Goal: Task Accomplishment & Management: Use online tool/utility

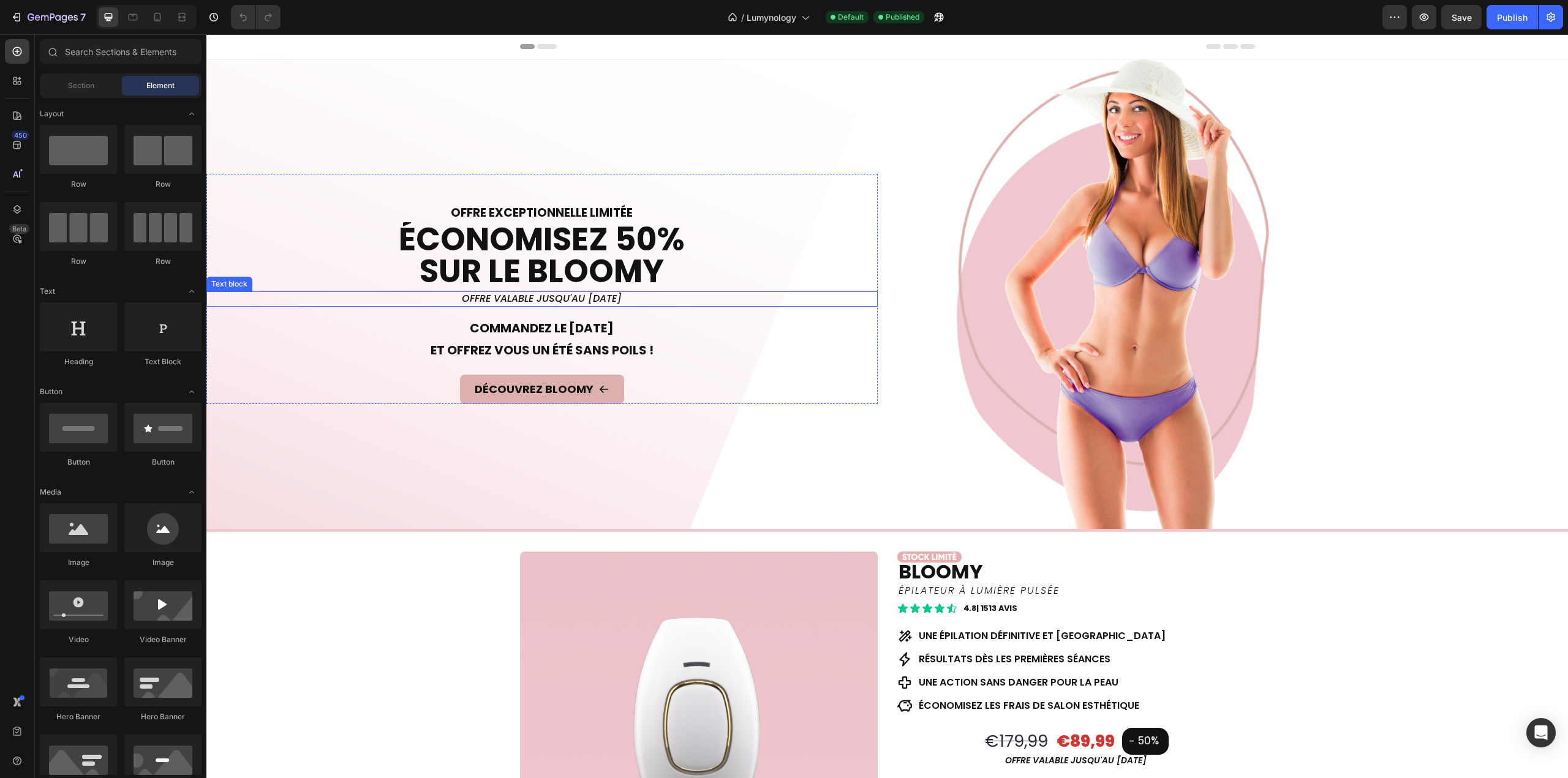
click at [590, 296] on p "offre valable jusqu'au 26 août" at bounding box center [542, 298] width 669 height 13
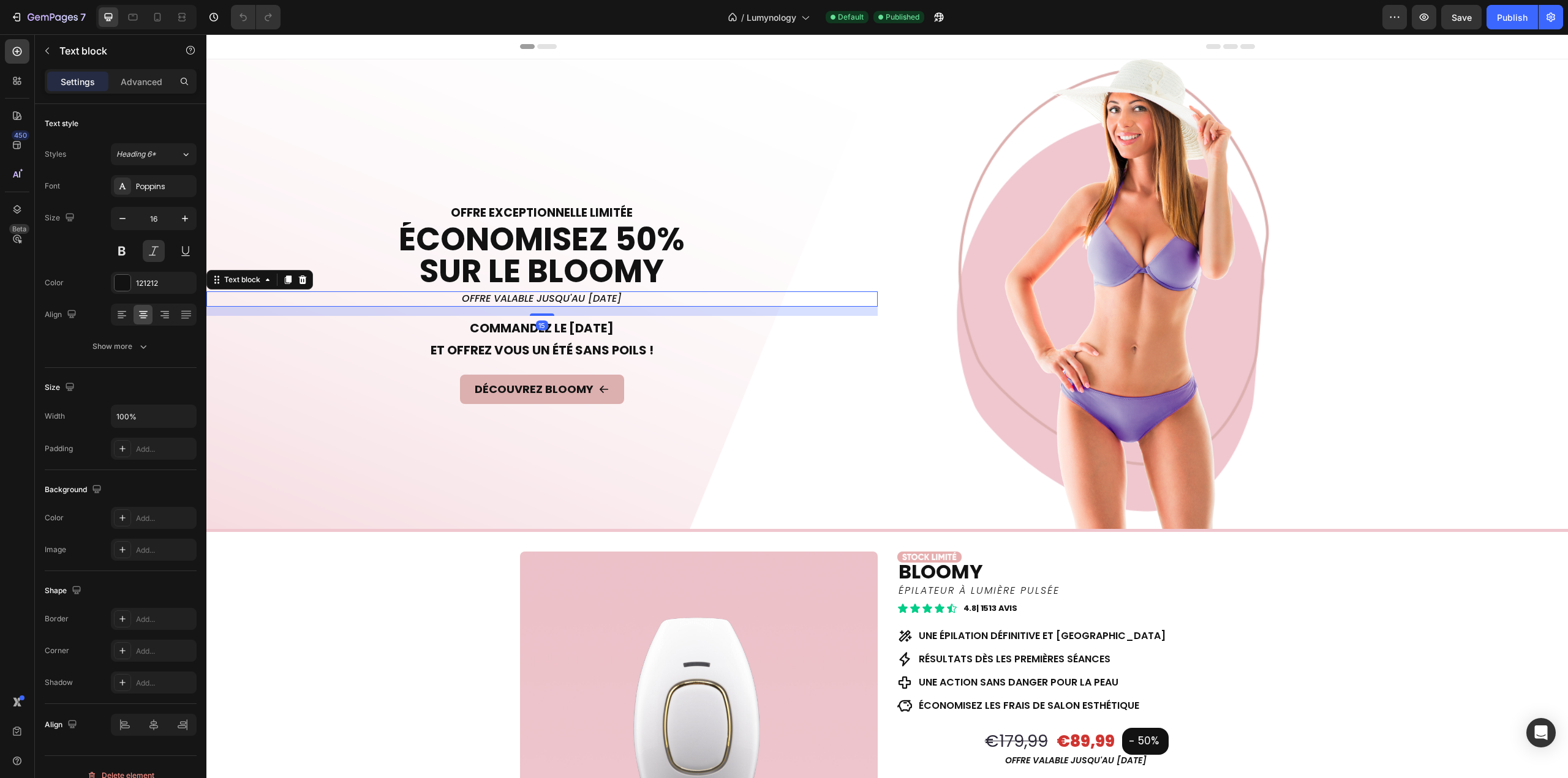
click at [590, 296] on p "offre valable jusqu'au 26 août" at bounding box center [542, 298] width 669 height 13
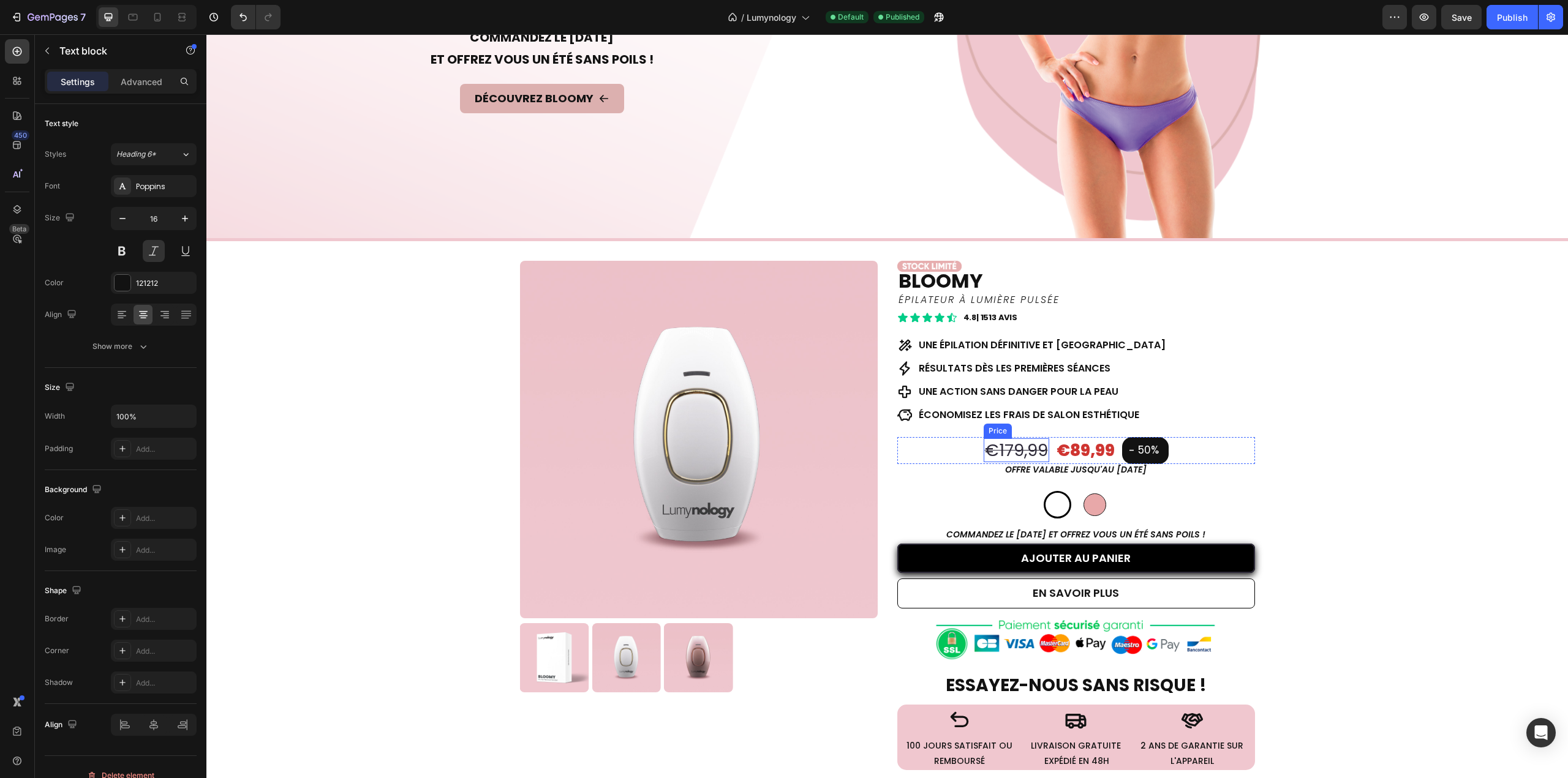
scroll to position [306, 0]
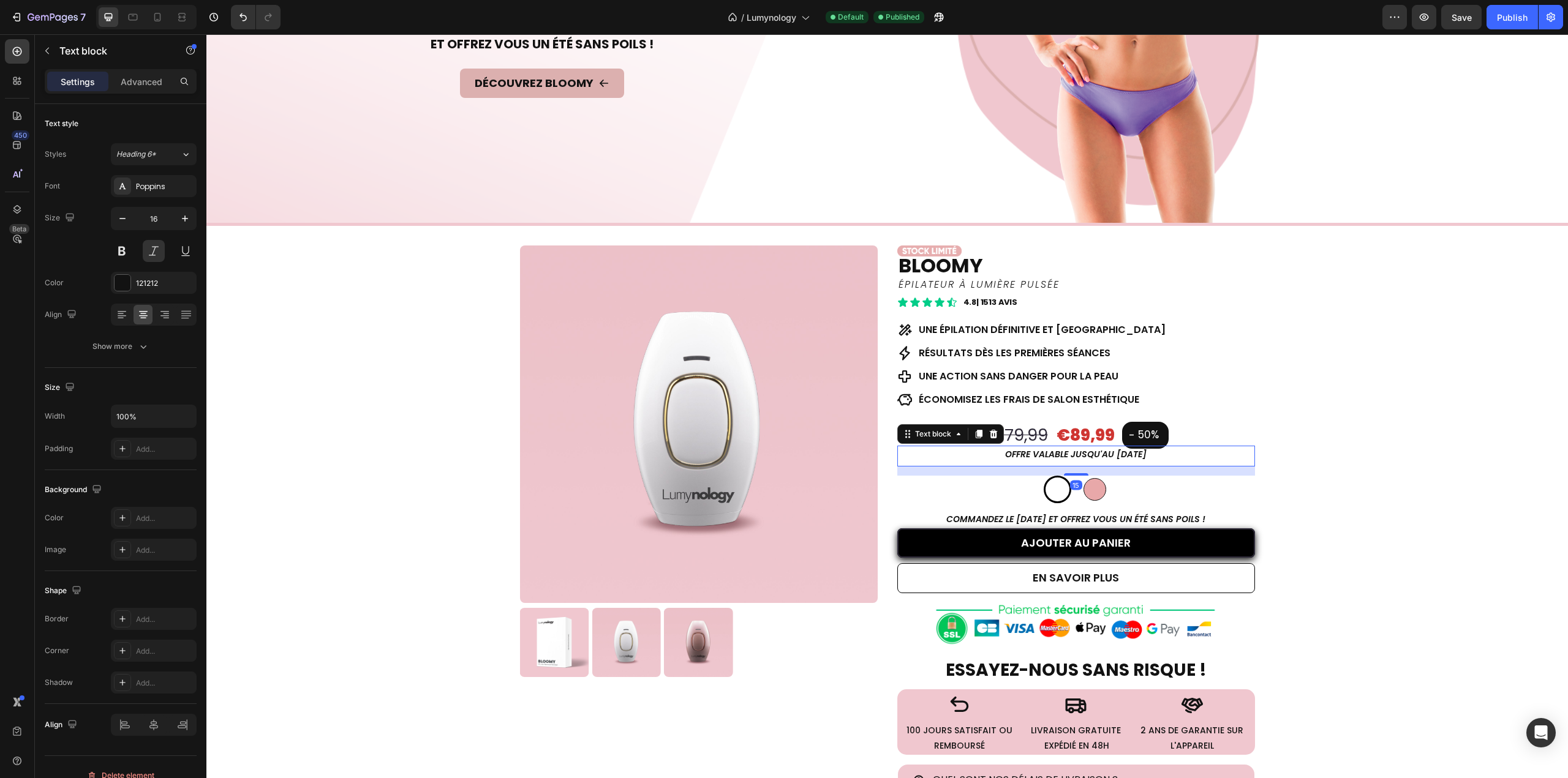
click at [1115, 449] on p "offre valable jusqu'au 26 août" at bounding box center [1076, 455] width 355 height 15
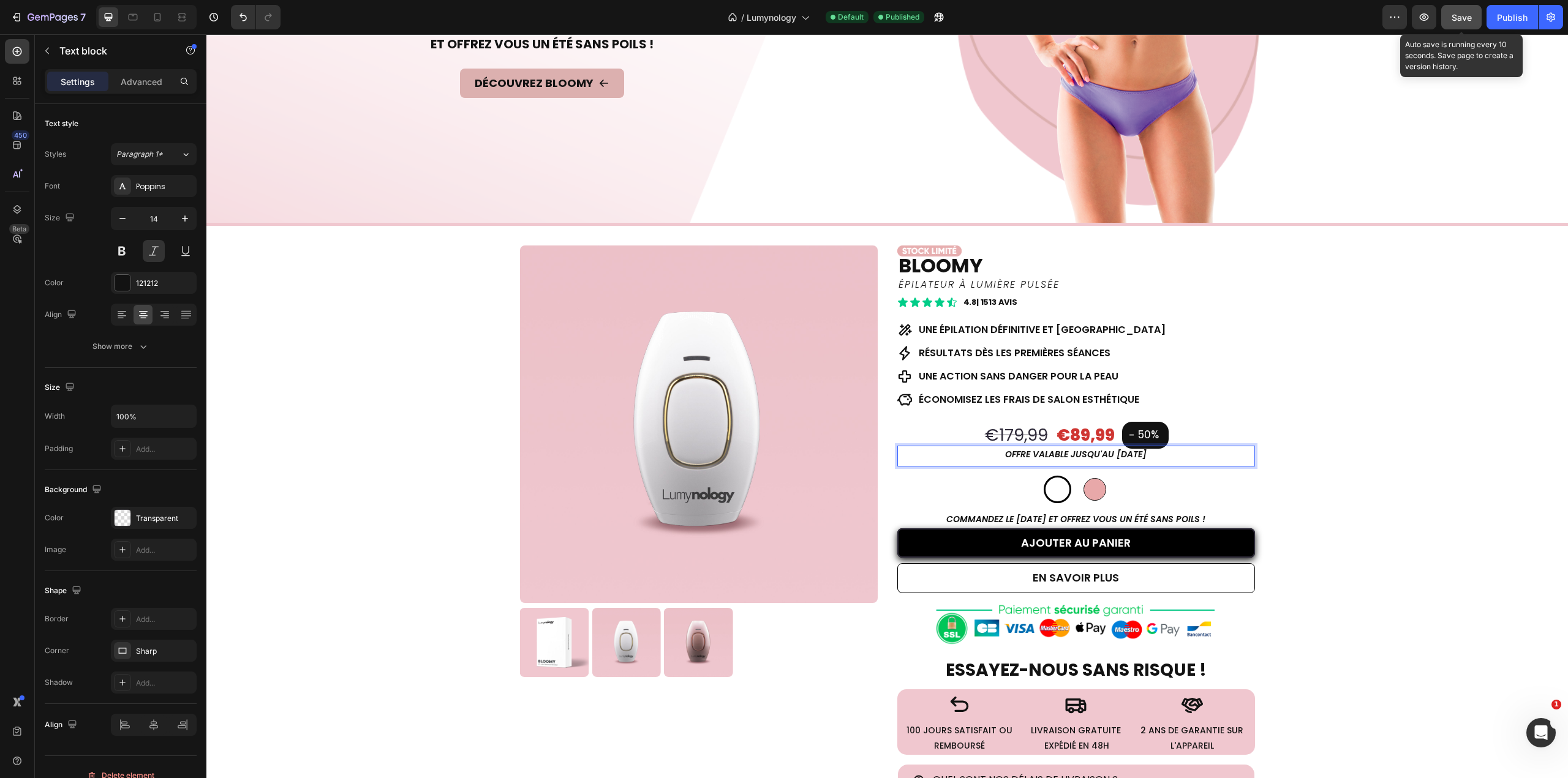
click at [1463, 13] on span "Save" at bounding box center [1461, 18] width 20 height 10
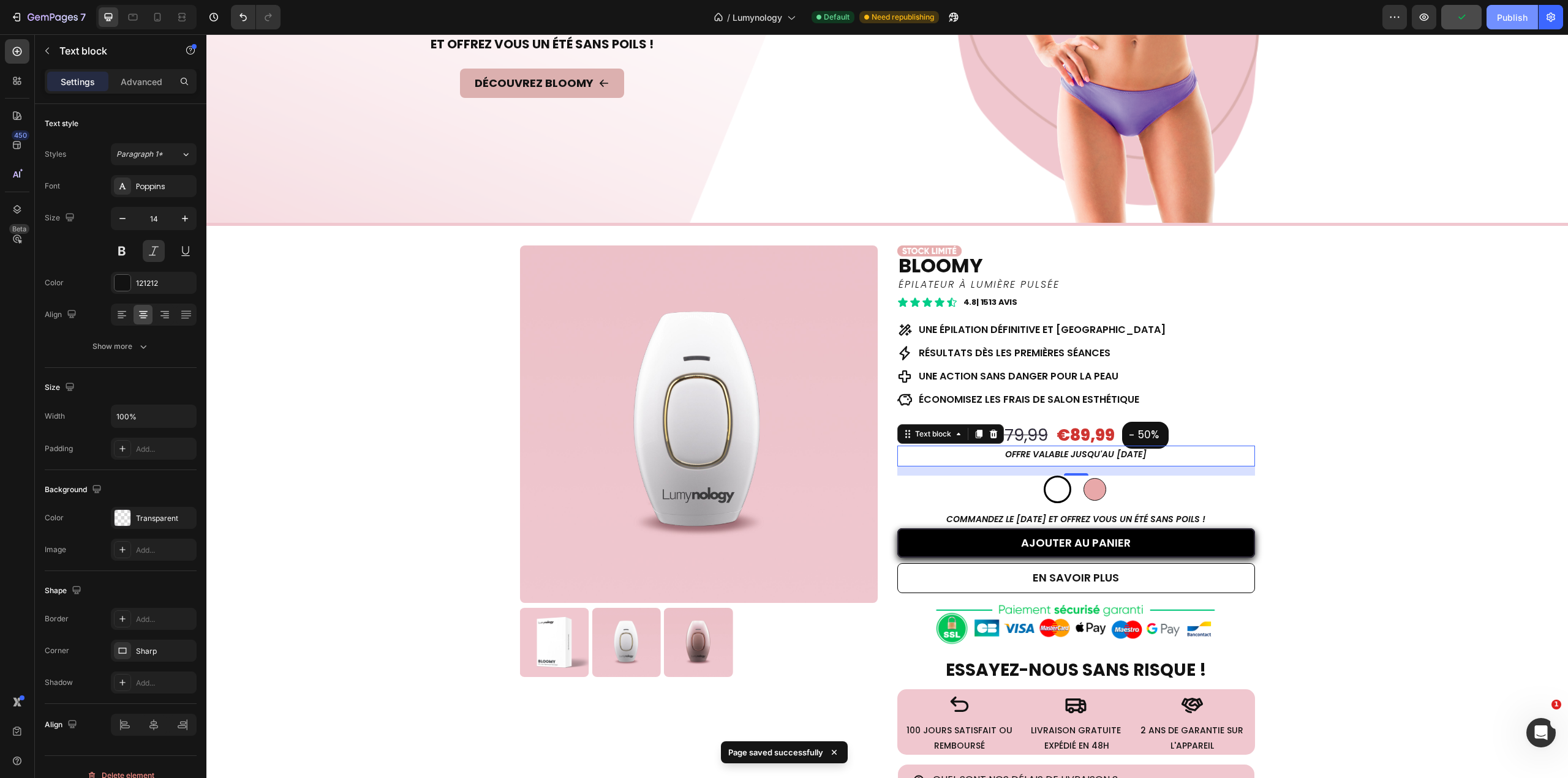
click at [1508, 19] on div "Publish" at bounding box center [1513, 17] width 31 height 13
click at [30, 14] on icon "button" at bounding box center [30, 17] width 7 height 7
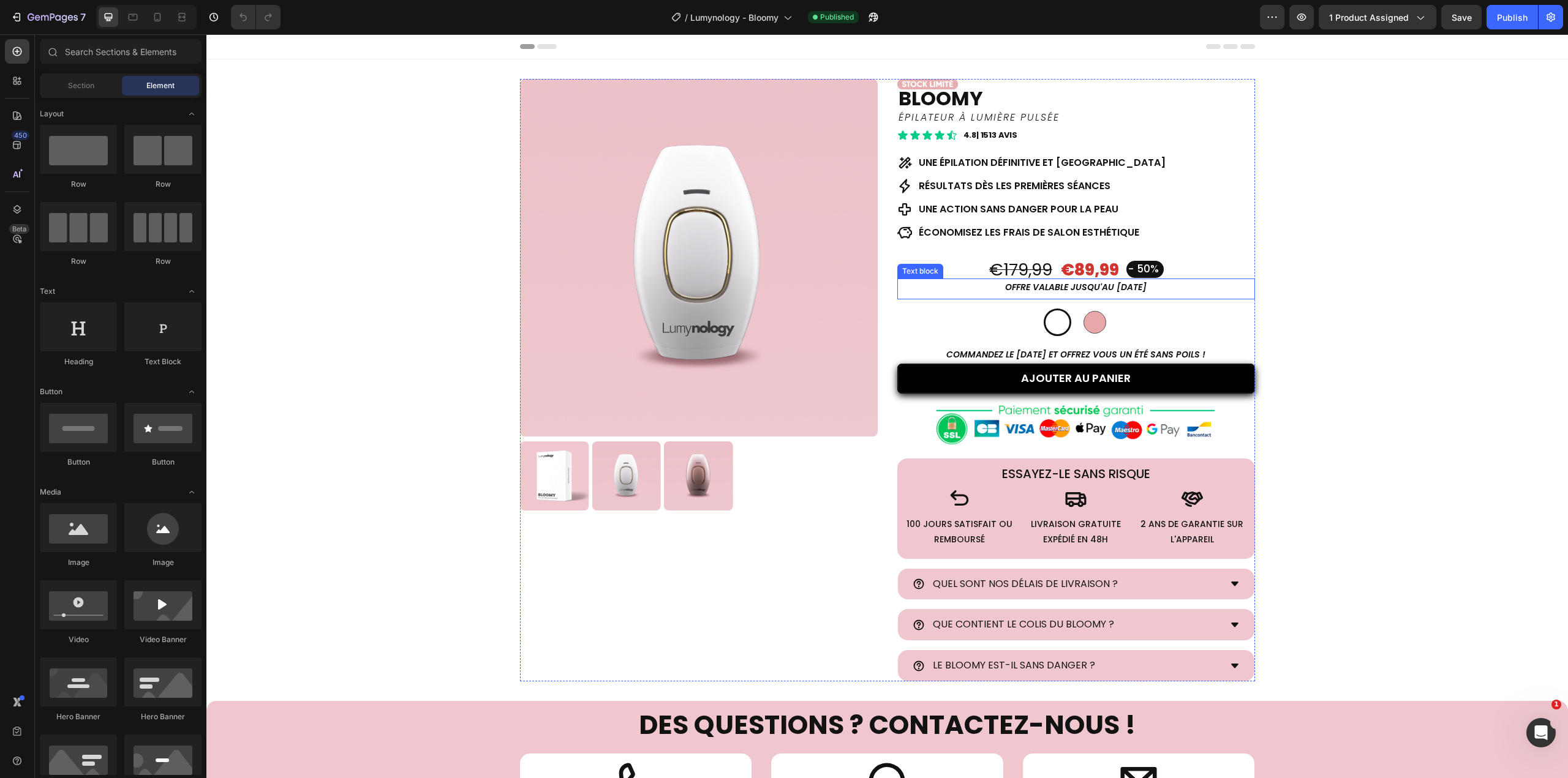
click at [1111, 286] on p "OFFRE valable jusqu'au [DATE]" at bounding box center [1076, 287] width 355 height 15
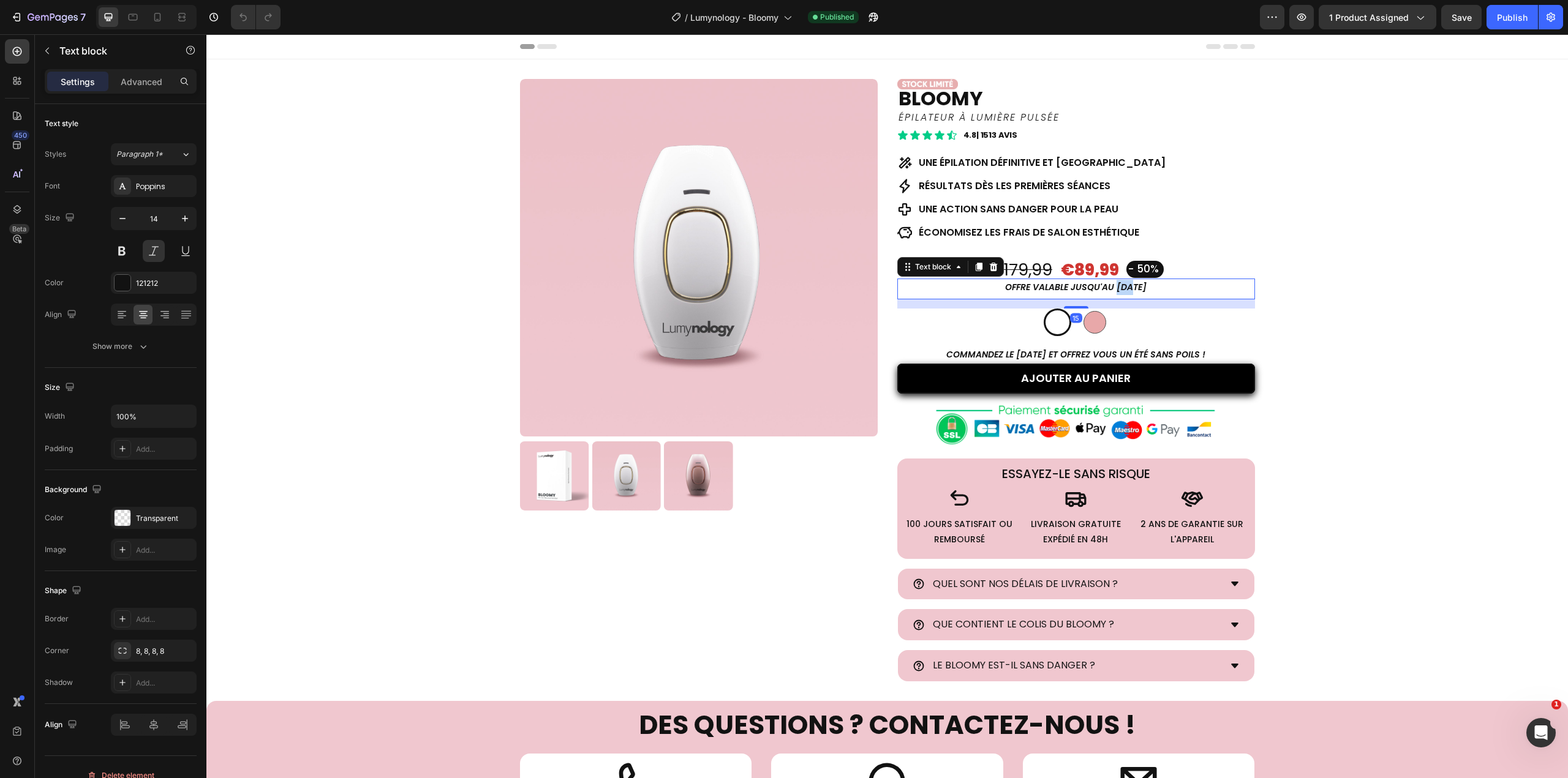
click at [1111, 286] on p "OFFRE valable jusqu'au [DATE]" at bounding box center [1076, 287] width 355 height 15
click at [158, 14] on icon at bounding box center [157, 17] width 13 height 13
type input "12"
type input "Auto"
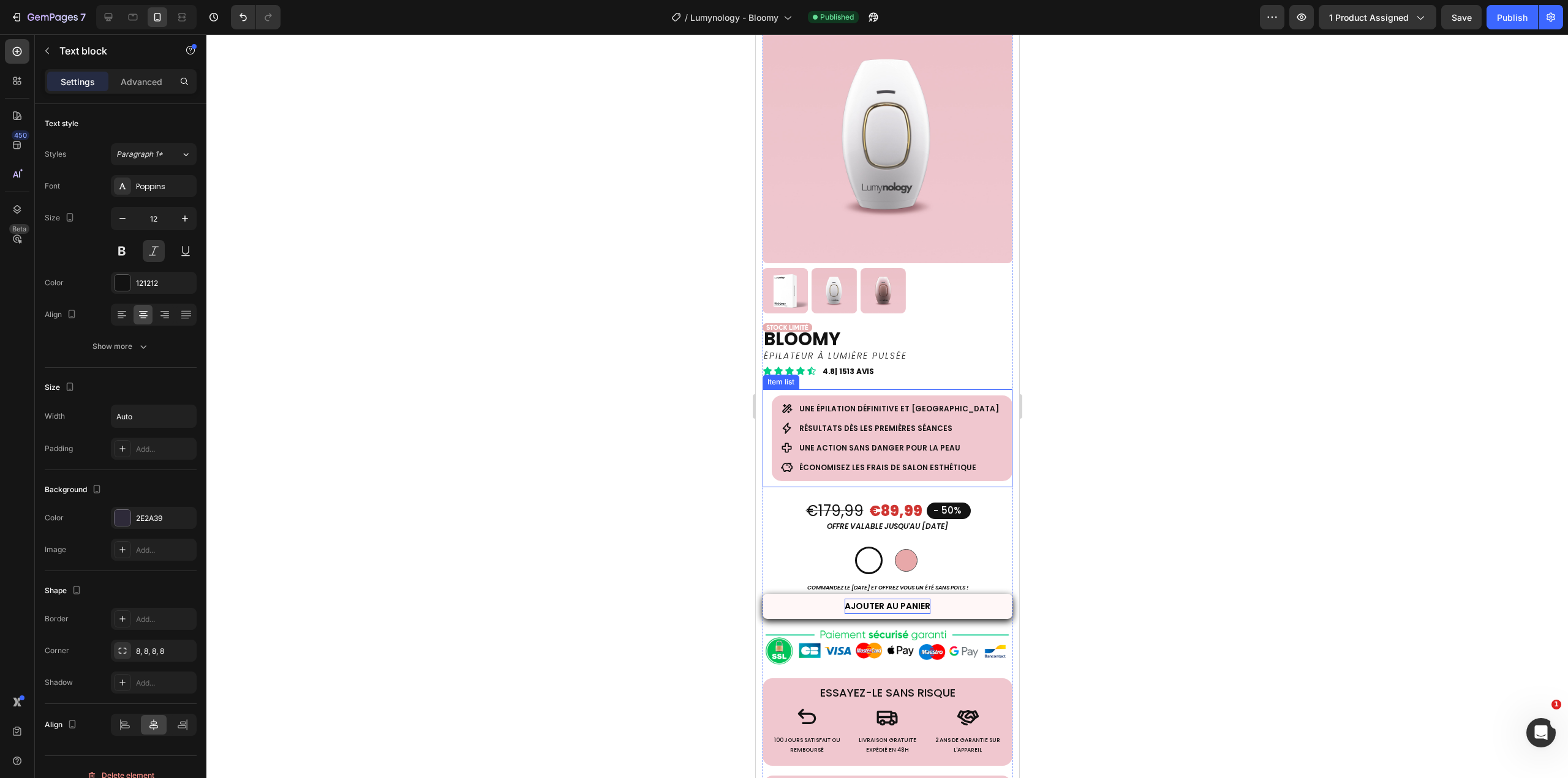
scroll to position [306, 0]
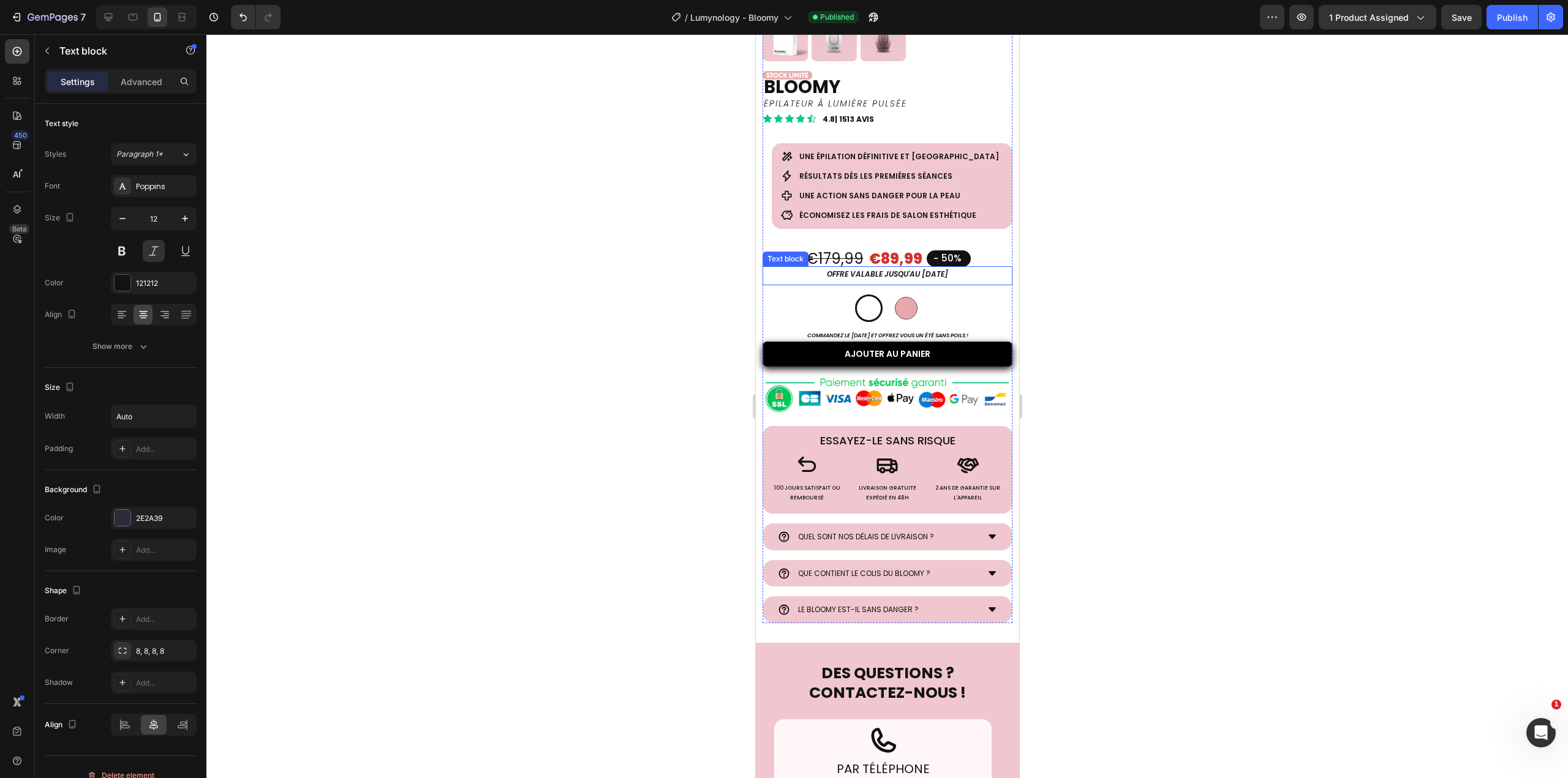
click at [920, 267] on p "OFFRE valable jusqu'au [DATE]" at bounding box center [887, 274] width 248 height 13
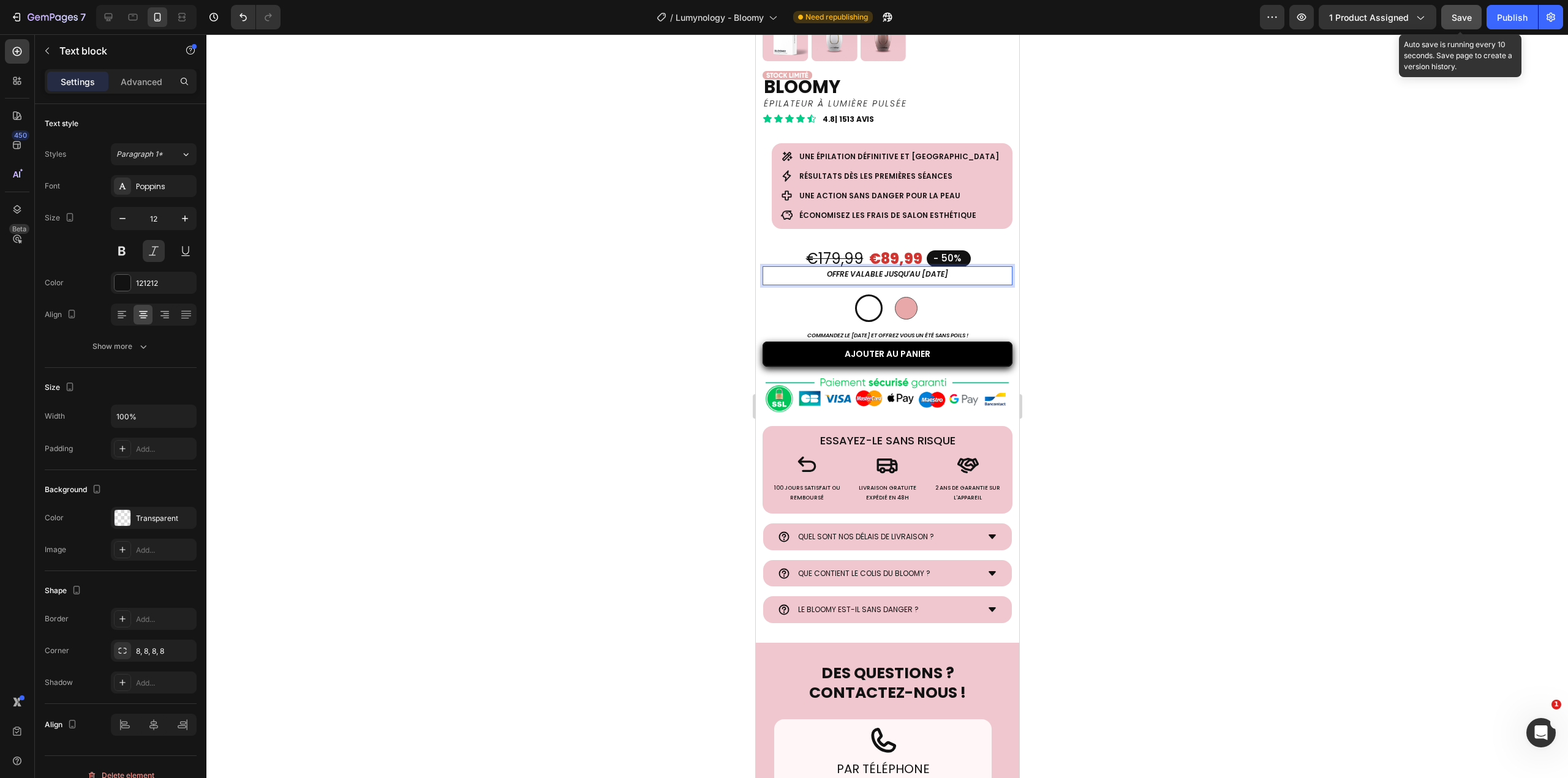
click at [1468, 20] on span "Save" at bounding box center [1461, 18] width 20 height 10
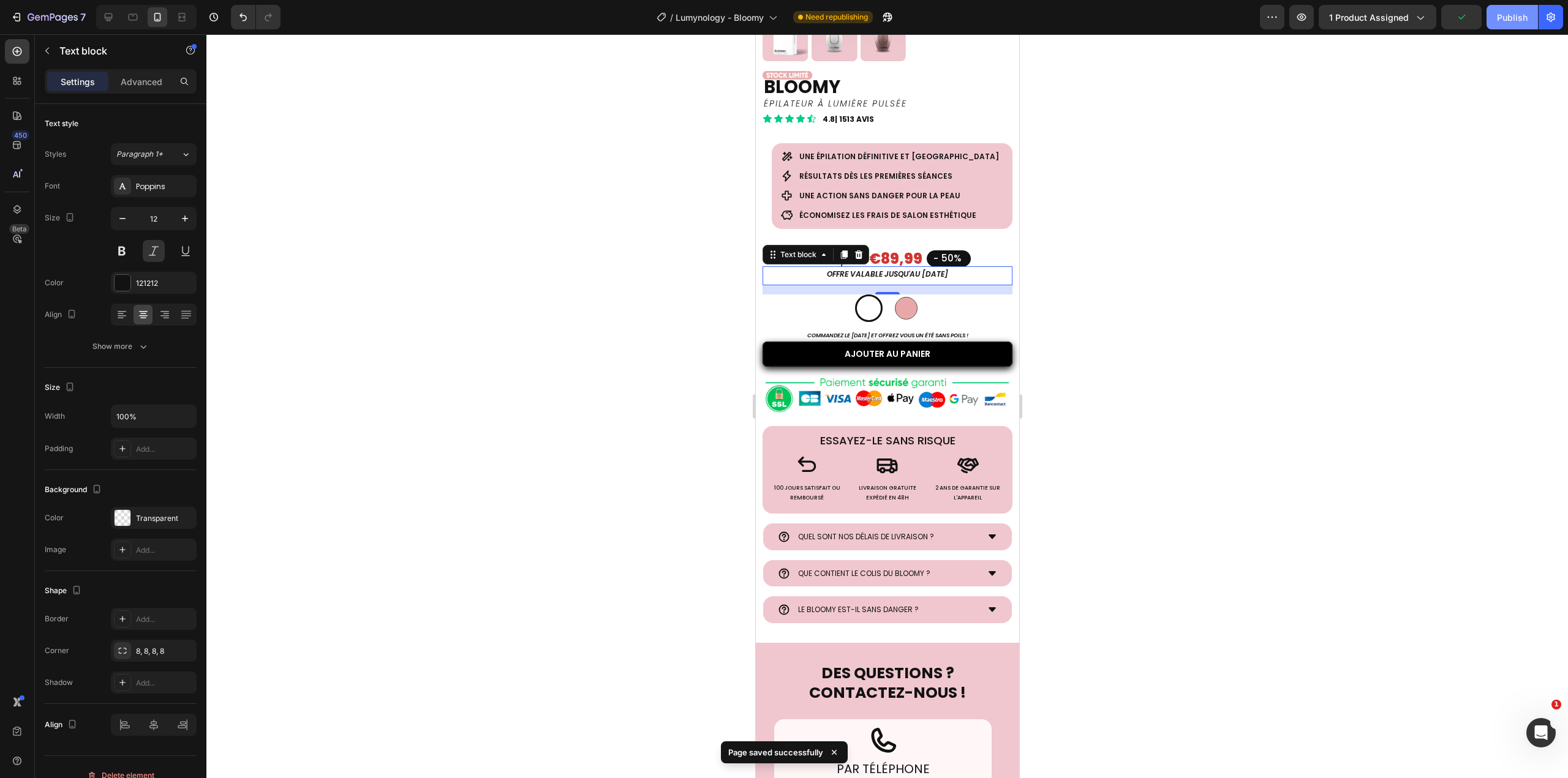
click at [1511, 20] on div "Publish" at bounding box center [1513, 17] width 31 height 13
